Goal: Learn about a topic

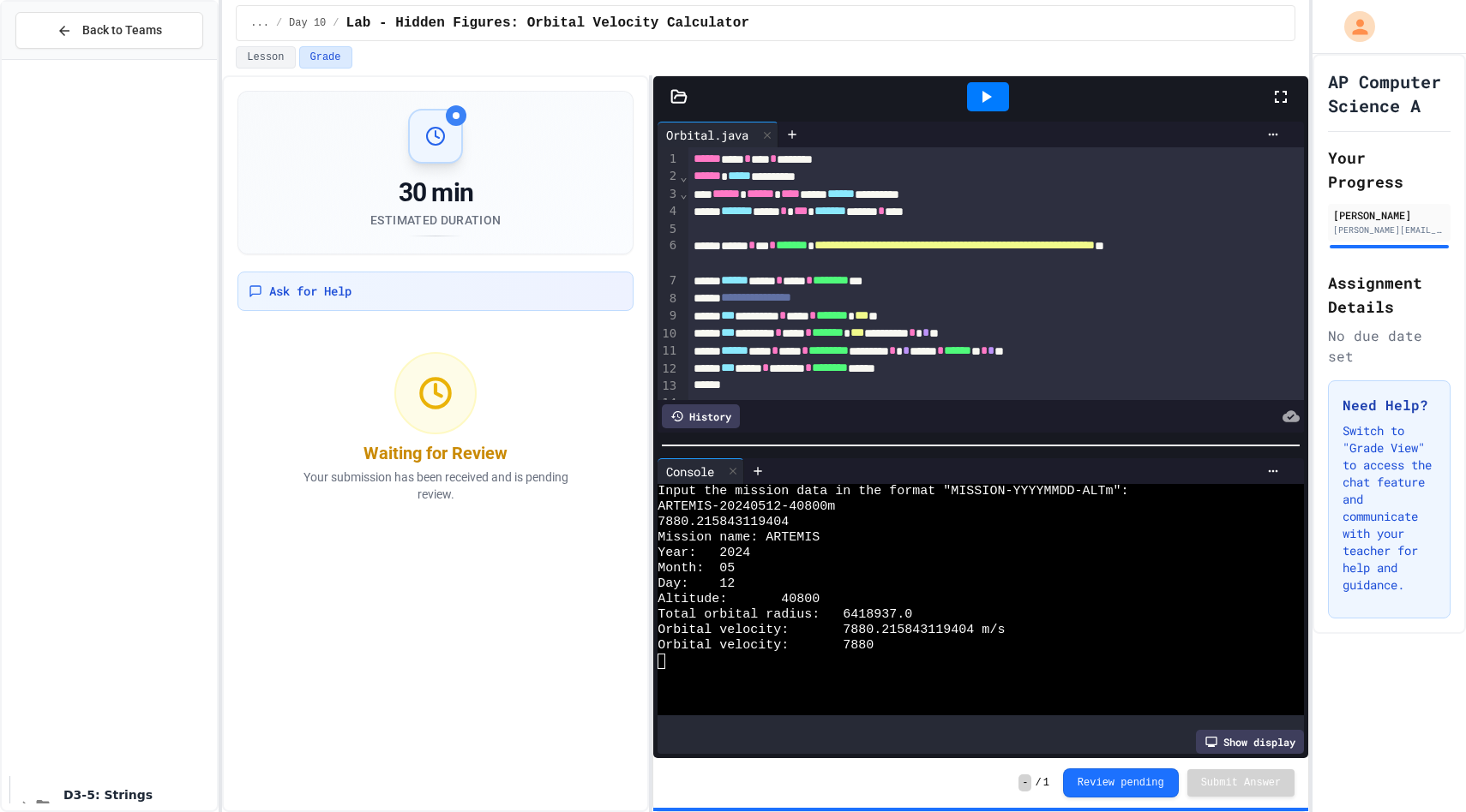
scroll to position [419, 0]
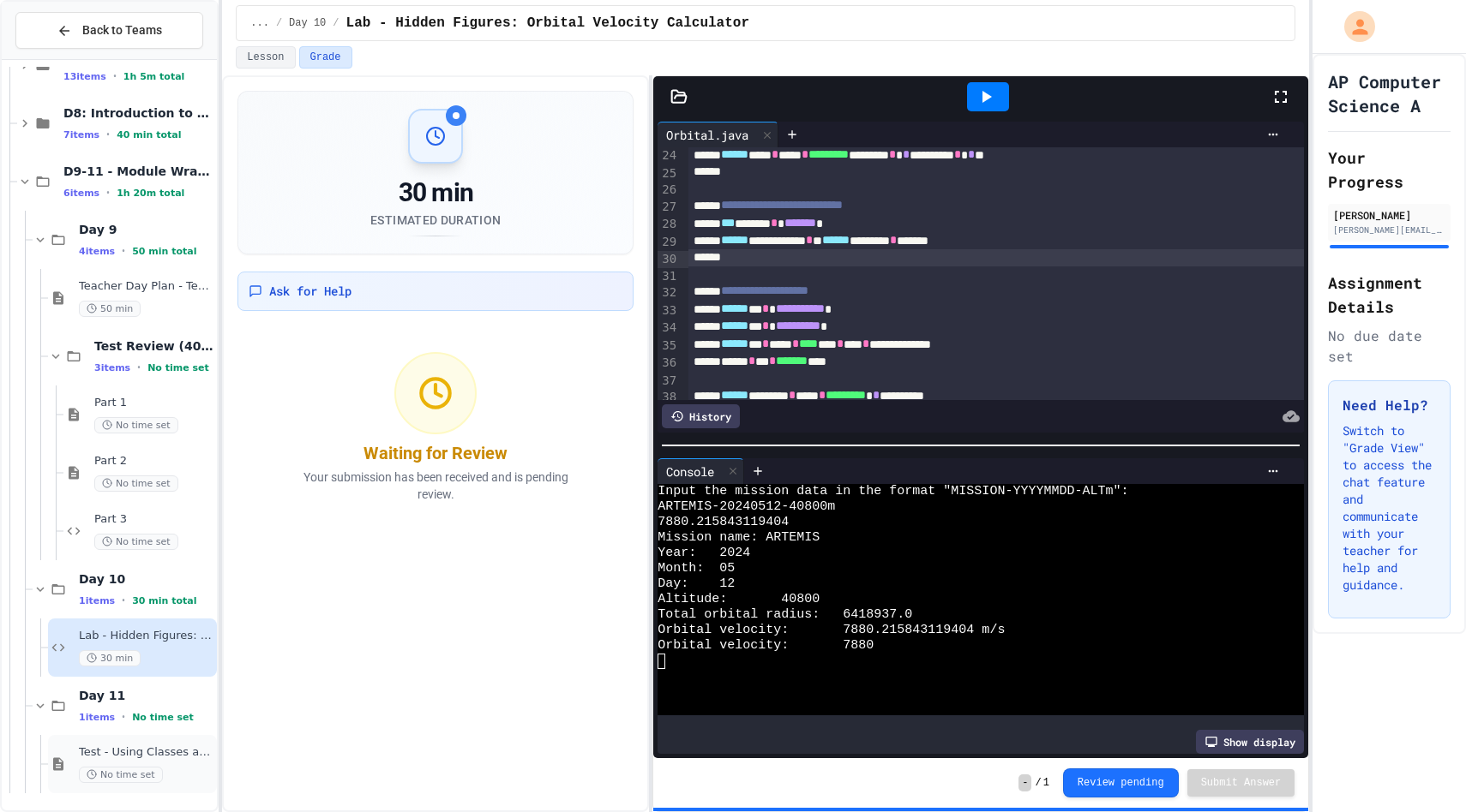
click at [156, 760] on div "Test - Using Classes and Objects No time set" at bounding box center [146, 764] width 135 height 38
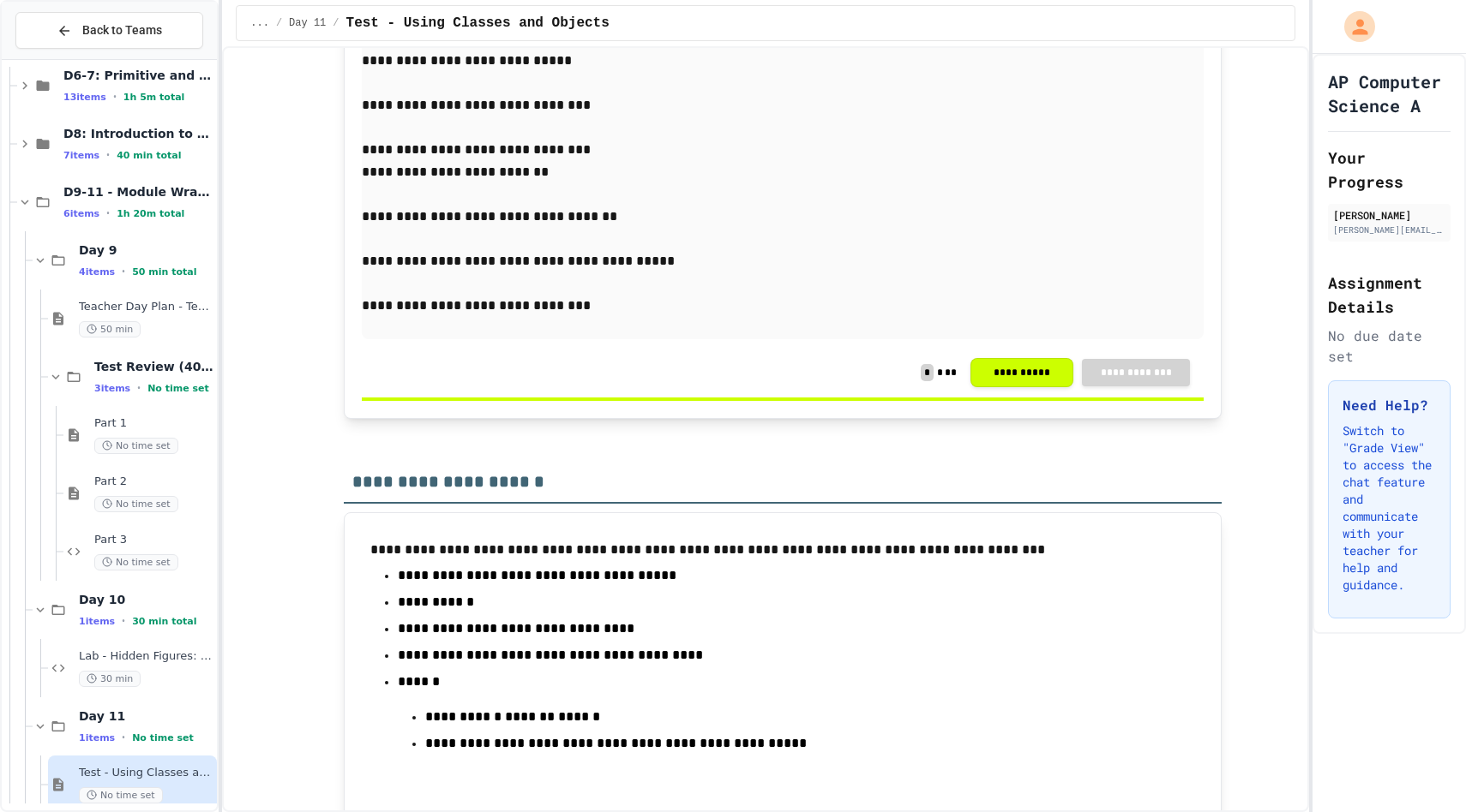
scroll to position [12320, 0]
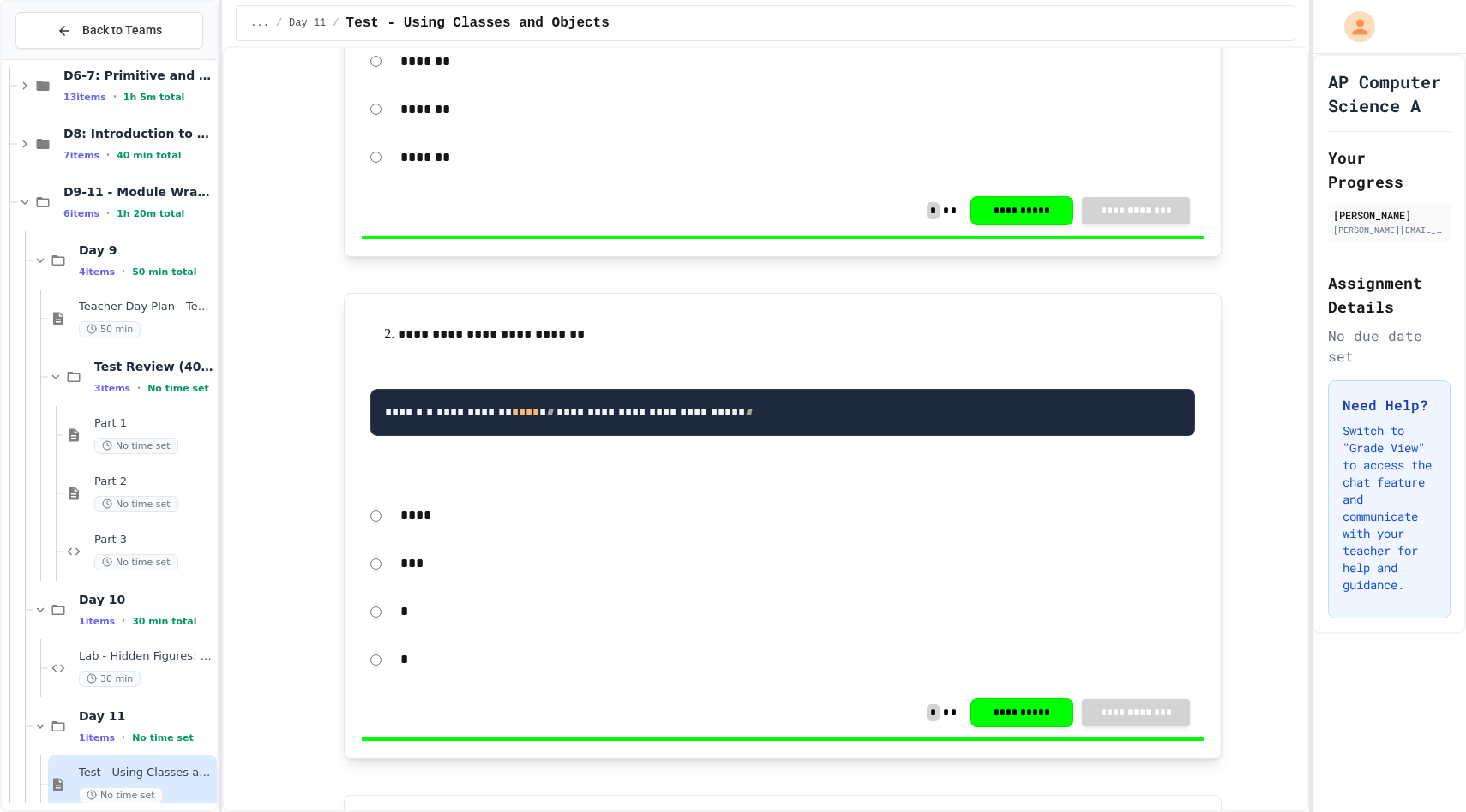
scroll to position [0, 0]
